Goal: Information Seeking & Learning: Learn about a topic

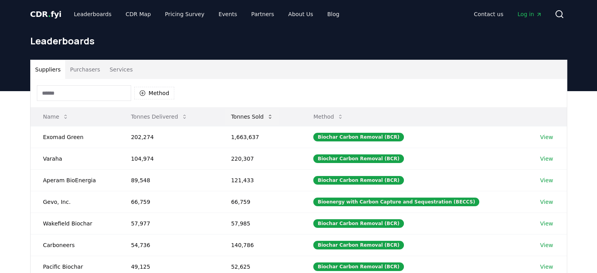
click at [265, 118] on button "Tonnes Sold" at bounding box center [252, 117] width 55 height 16
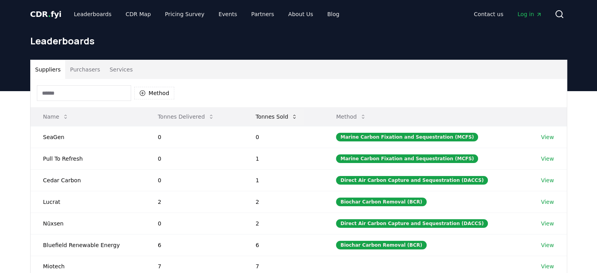
click at [265, 118] on button "Tonnes Sold" at bounding box center [276, 117] width 55 height 16
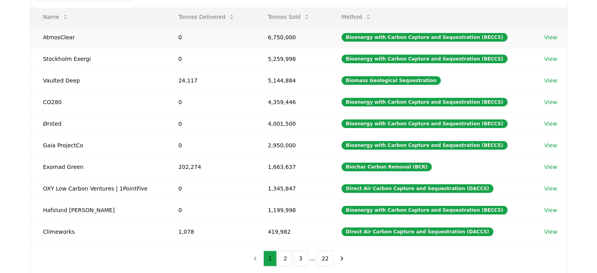
scroll to position [100, 0]
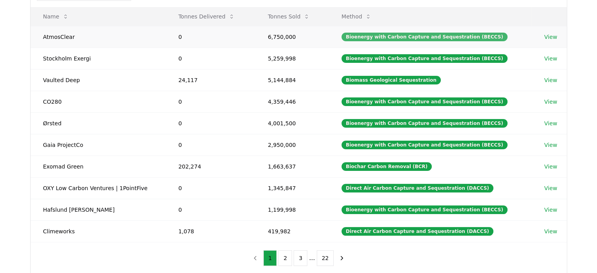
click at [362, 39] on div "Bioenergy with Carbon Capture and Sequestration (BECCS)" at bounding box center [425, 37] width 166 height 9
click at [546, 36] on link "View" at bounding box center [550, 37] width 13 height 8
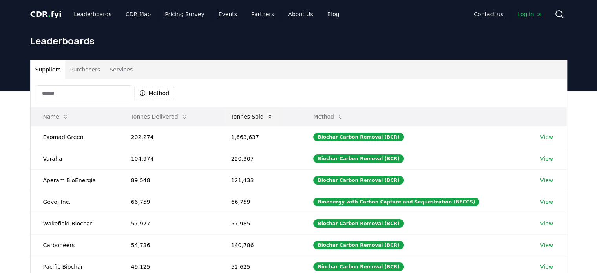
click at [246, 112] on button "Tonnes Sold" at bounding box center [252, 117] width 55 height 16
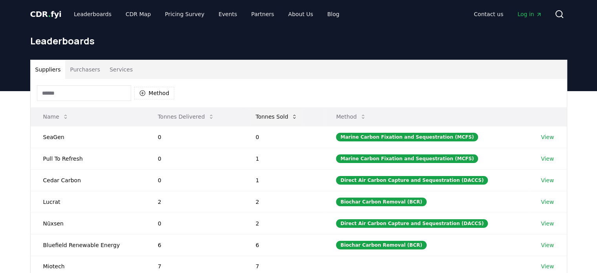
click at [271, 117] on button "Tonnes Sold" at bounding box center [276, 117] width 55 height 16
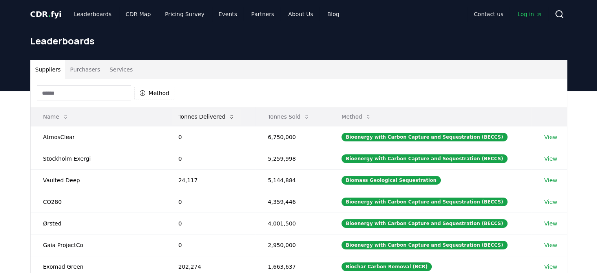
click at [194, 115] on button "Tonnes Delivered" at bounding box center [206, 117] width 69 height 16
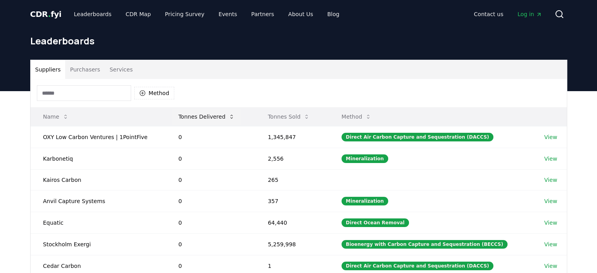
click at [194, 115] on button "Tonnes Delivered" at bounding box center [206, 117] width 69 height 16
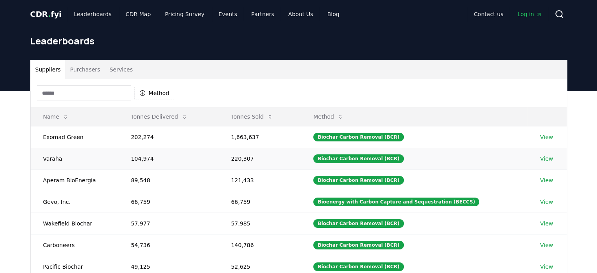
scroll to position [75, 0]
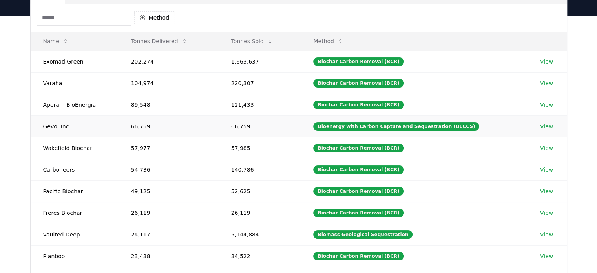
click at [543, 122] on link "View" at bounding box center [546, 126] width 13 height 8
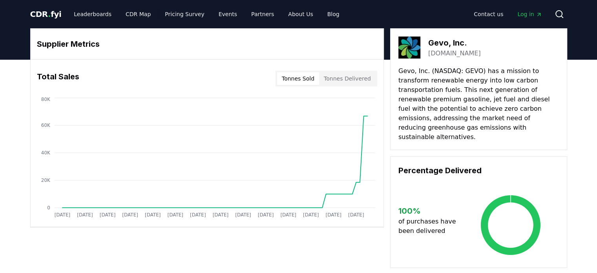
click at [42, 12] on span "CDR . fyi" at bounding box center [45, 13] width 31 height 9
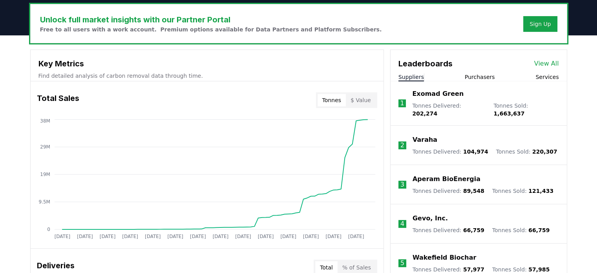
scroll to position [239, 0]
click at [363, 96] on button "$ Value" at bounding box center [361, 100] width 30 height 13
click at [331, 104] on button "Tonnes" at bounding box center [332, 100] width 28 height 13
drag, startPoint x: 475, startPoint y: 81, endPoint x: 477, endPoint y: 76, distance: 5.2
click at [477, 76] on div "Leaderboards View All Suppliers Purchasers Services 1 Exomad Green Tonnes Deliv…" at bounding box center [479, 186] width 176 height 272
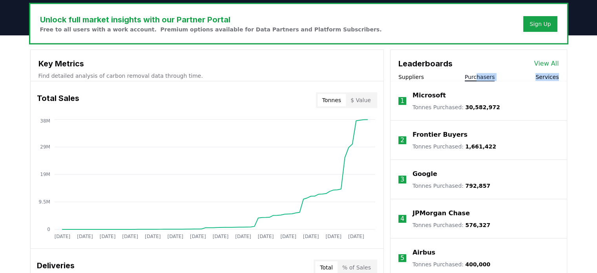
click at [477, 76] on button "Purchasers" at bounding box center [480, 77] width 30 height 8
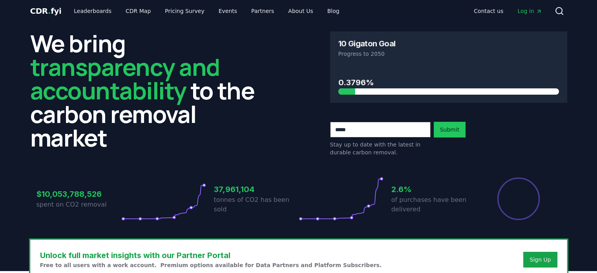
scroll to position [0, 0]
